Goal: Task Accomplishment & Management: Manage account settings

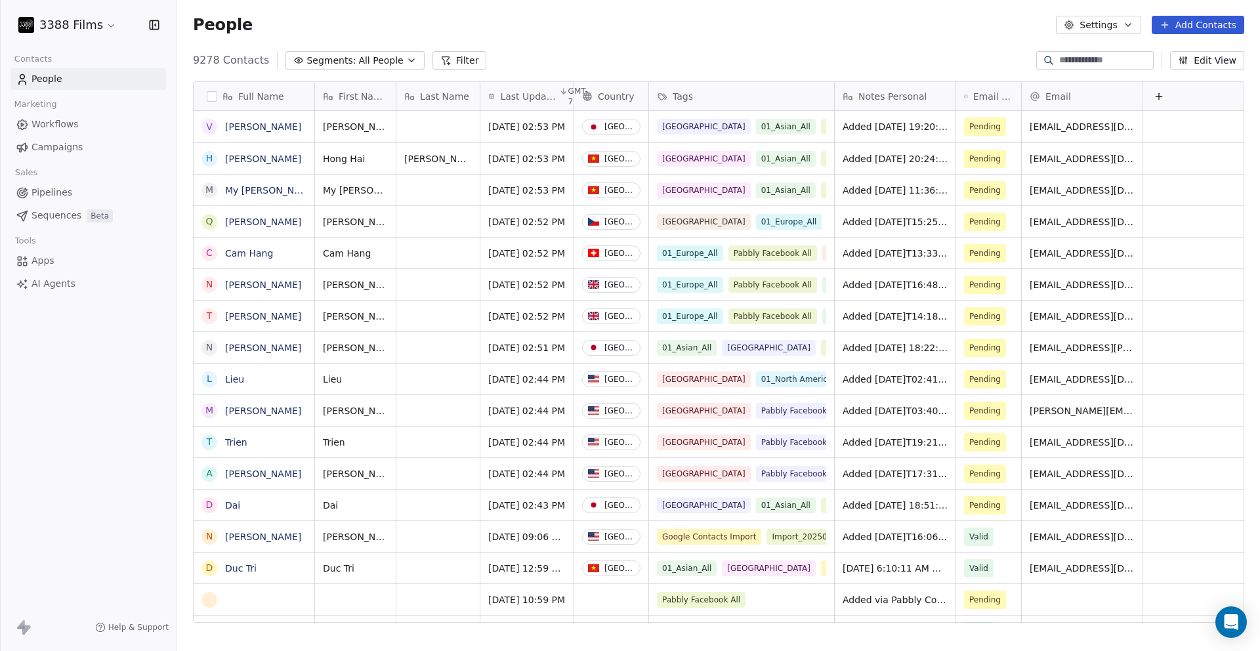
scroll to position [563, 1073]
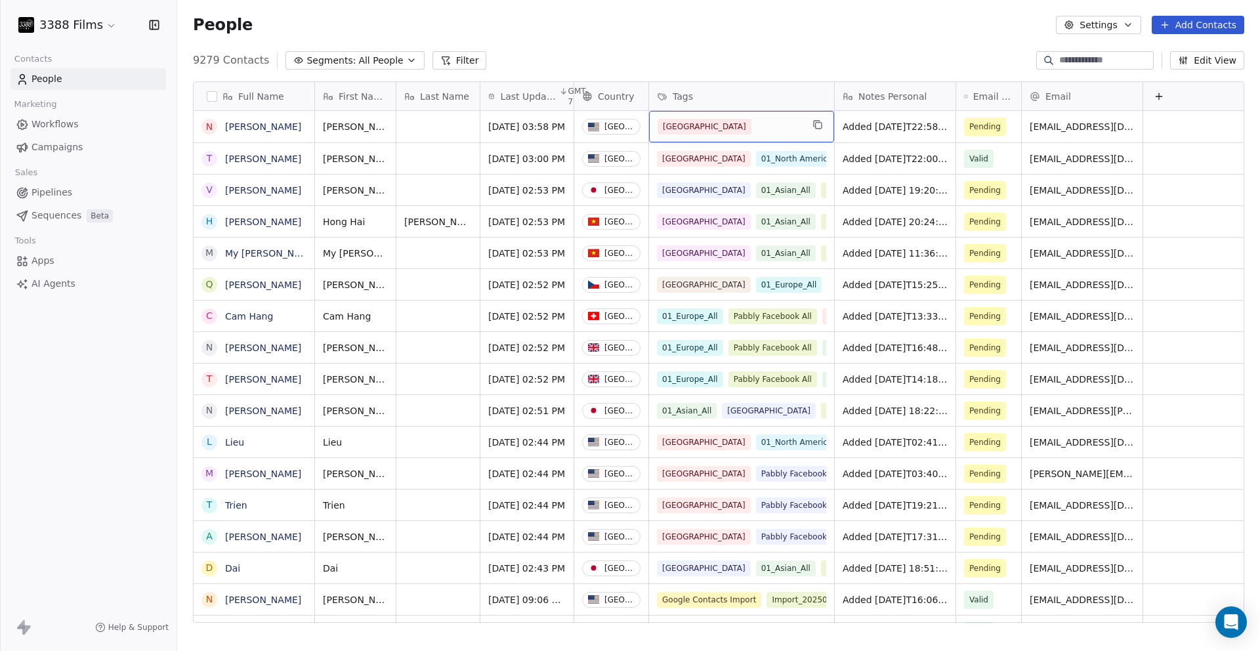
click at [784, 126] on div "[GEOGRAPHIC_DATA]" at bounding box center [729, 127] width 144 height 16
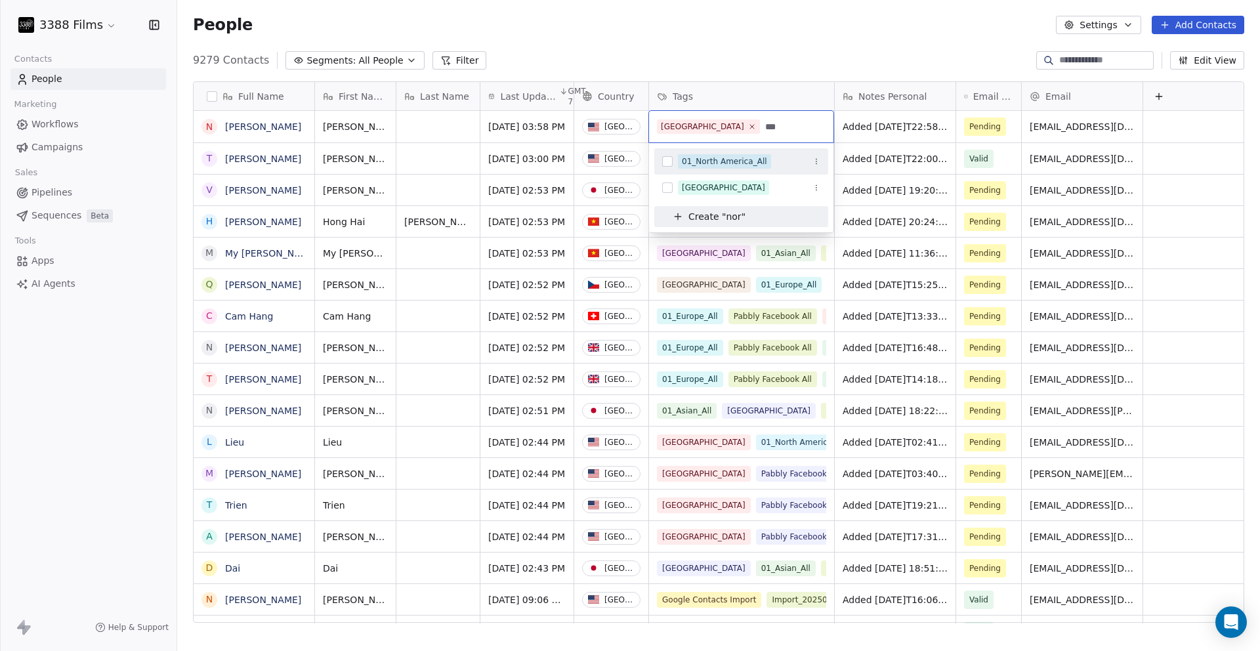
type input "***"
click at [747, 165] on div "01_North America_All" at bounding box center [724, 161] width 85 height 12
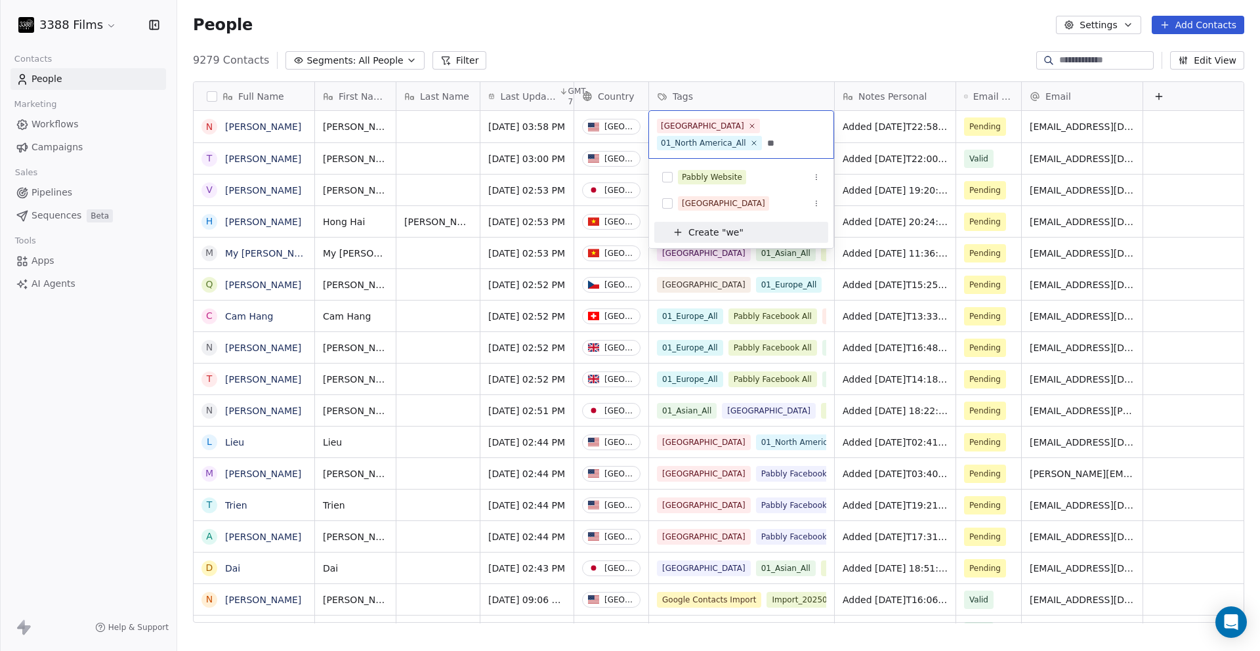
type input "*"
type input "**"
click at [742, 175] on div "Pabbly Facebook US" at bounding box center [721, 177] width 79 height 12
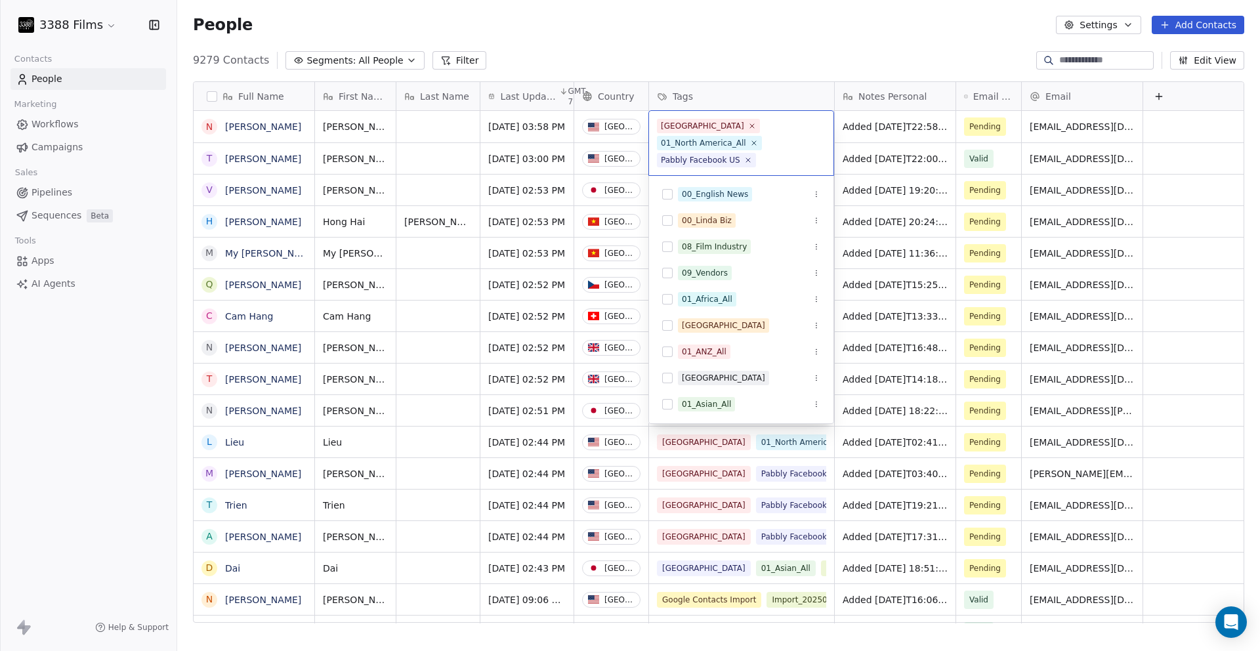
click at [898, 118] on html "3388 Films Contacts People Marketing Workflows Campaigns Sales Pipelines Sequen…" at bounding box center [630, 325] width 1260 height 651
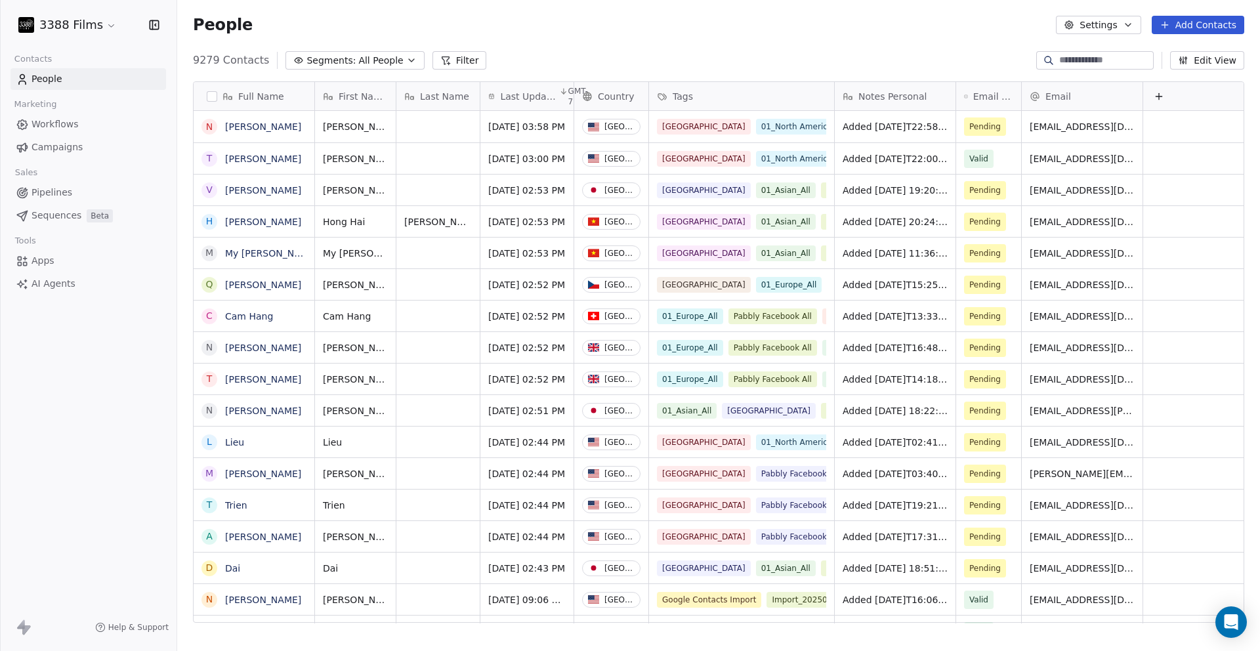
click at [869, 33] on div "People Settings Add Contacts" at bounding box center [718, 25] width 1051 height 18
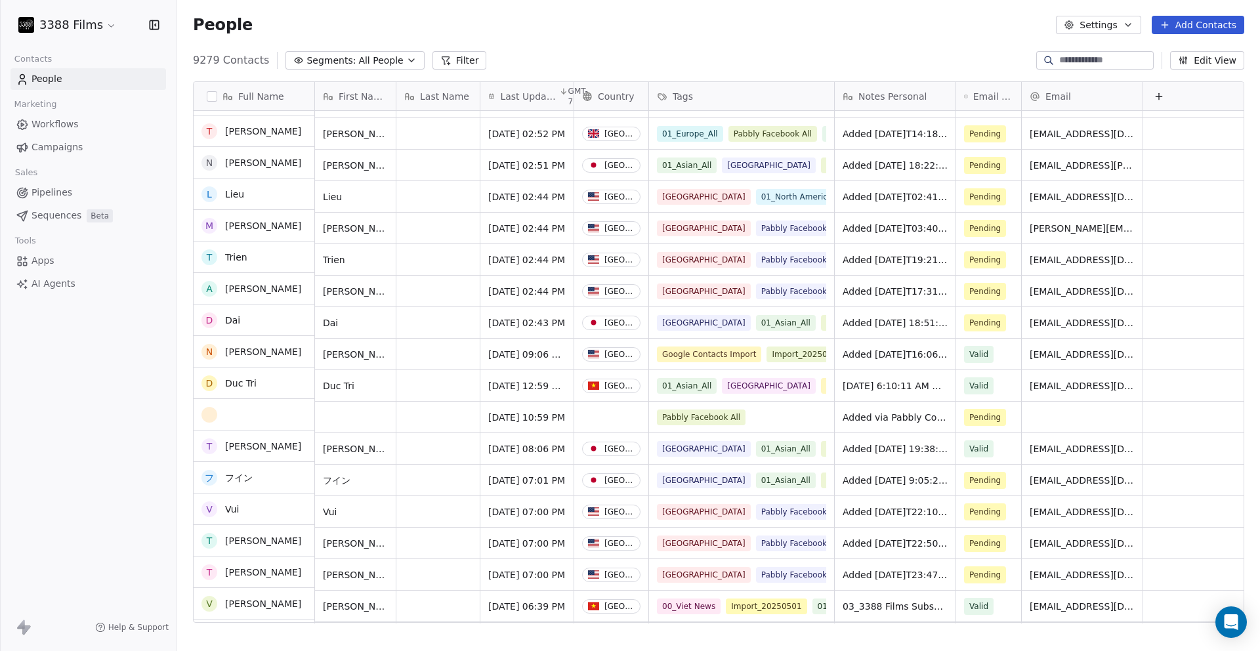
scroll to position [245, 0]
click at [209, 417] on button "grid" at bounding box center [209, 417] width 10 height 10
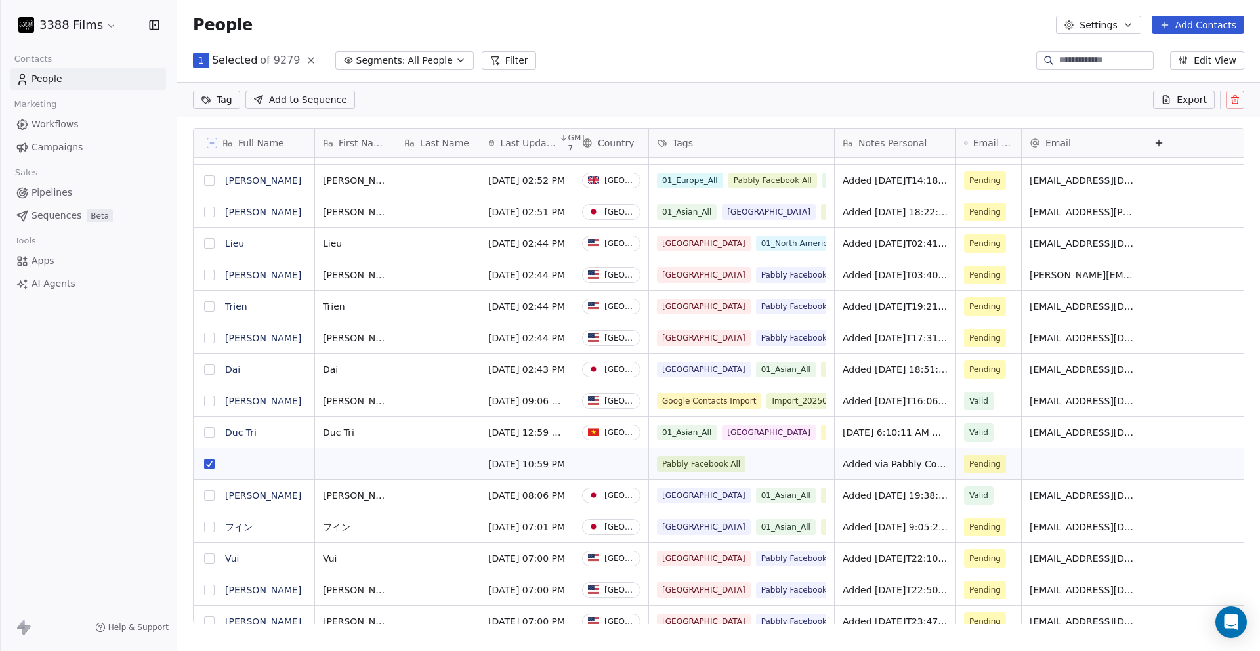
scroll to position [0, 0]
click at [205, 465] on button "grid" at bounding box center [209, 464] width 10 height 10
